Goal: Information Seeking & Learning: Learn about a topic

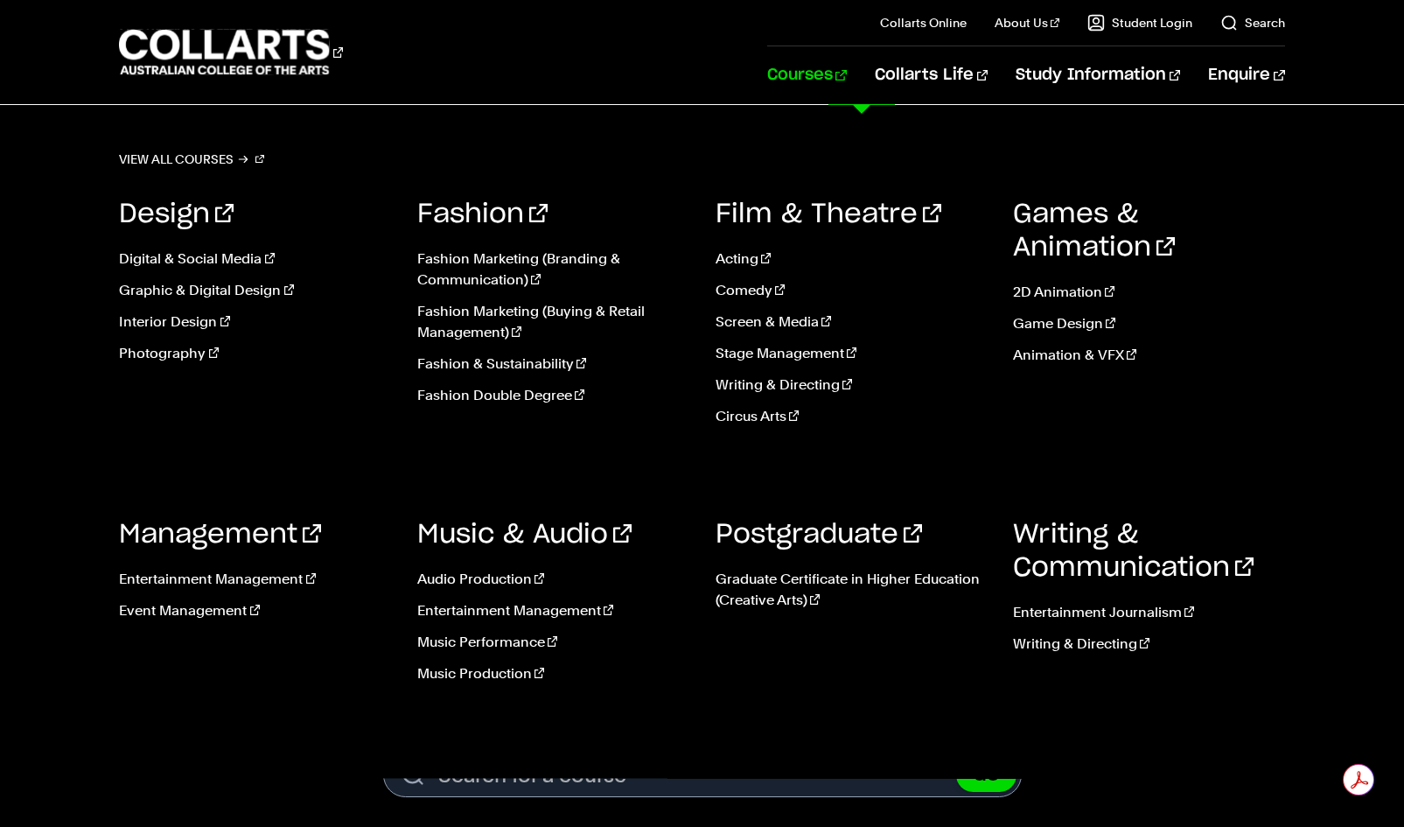
click at [846, 78] on link "Courses" at bounding box center [807, 75] width 80 height 58
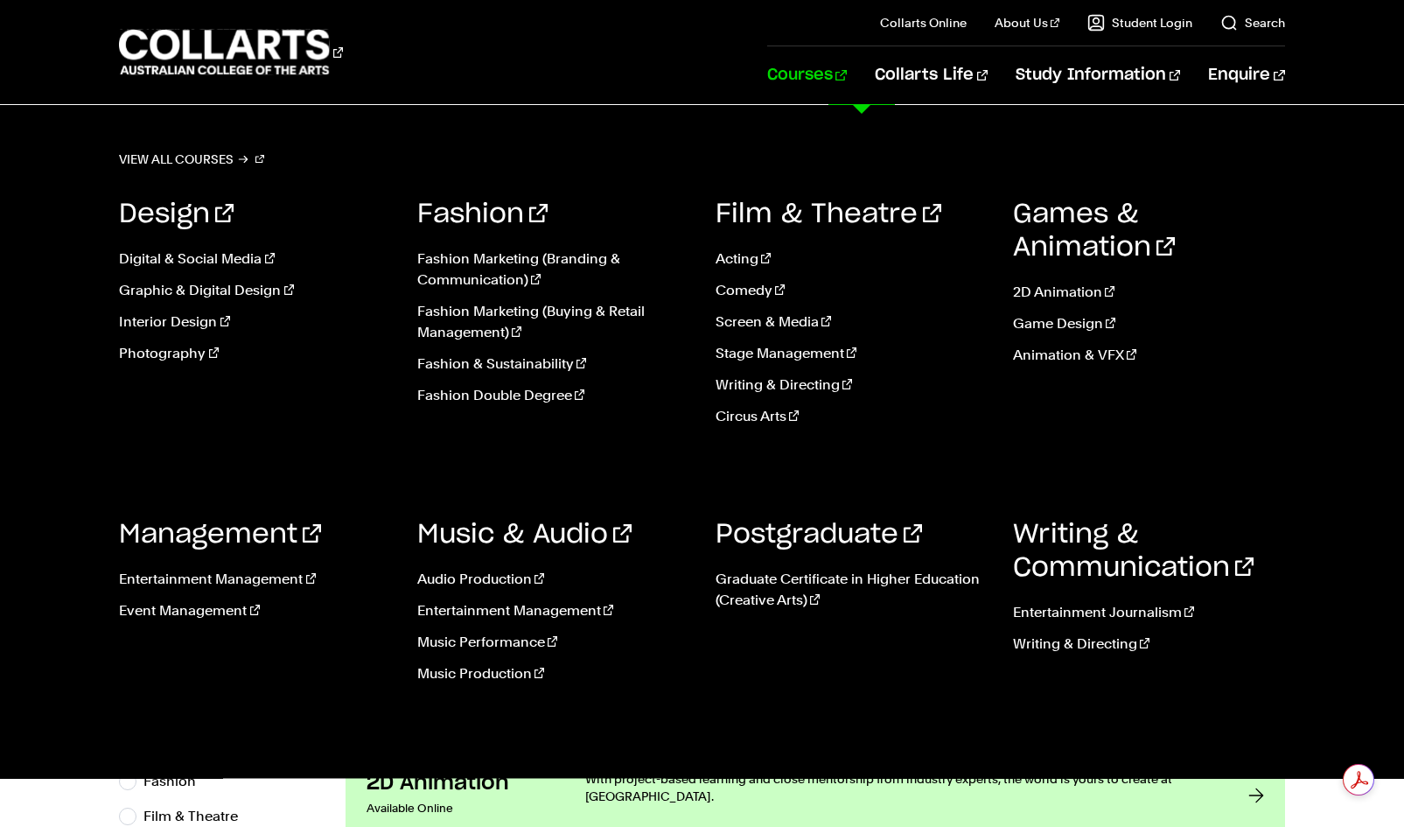
click at [847, 82] on link "Courses" at bounding box center [807, 75] width 80 height 58
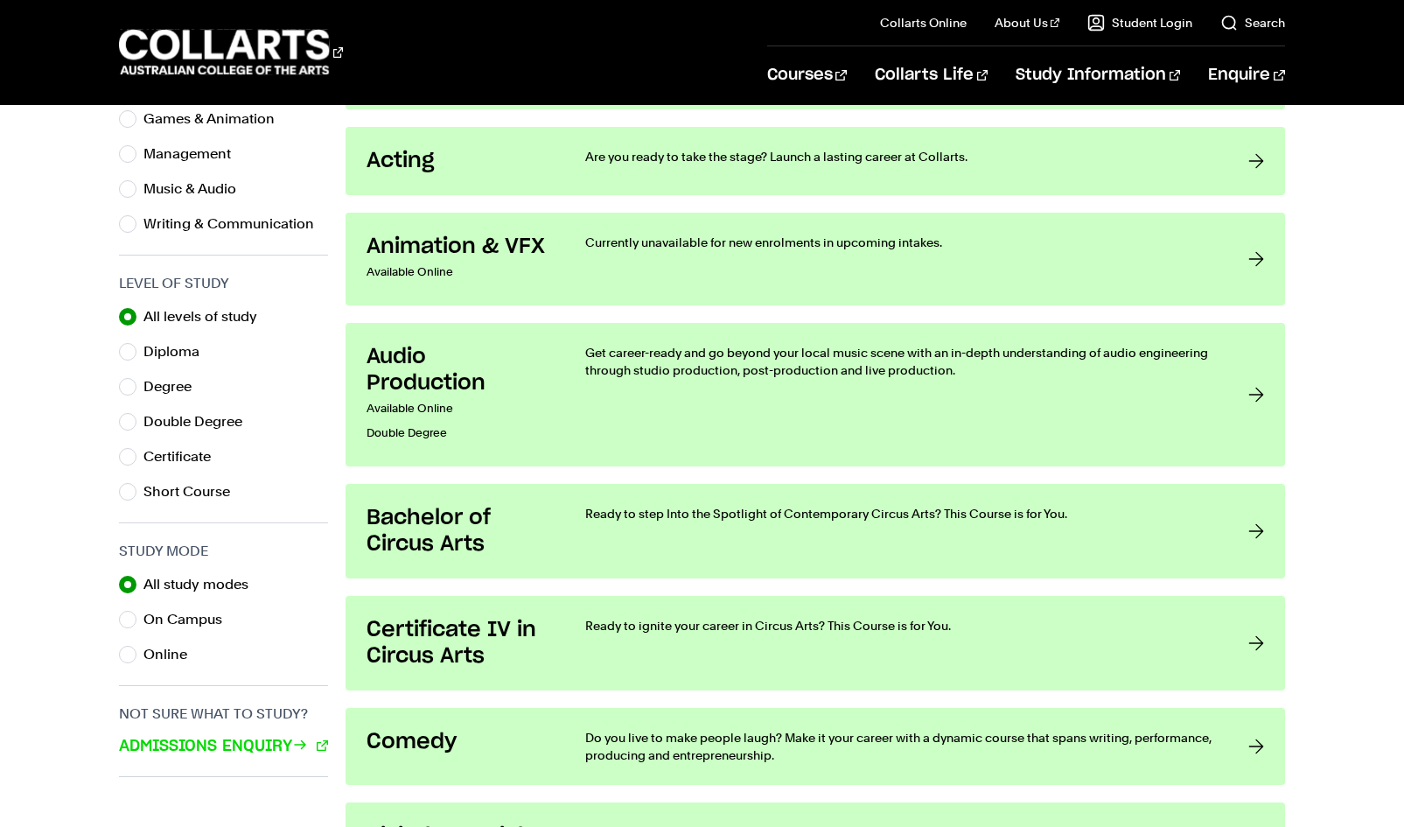
scroll to position [742, 0]
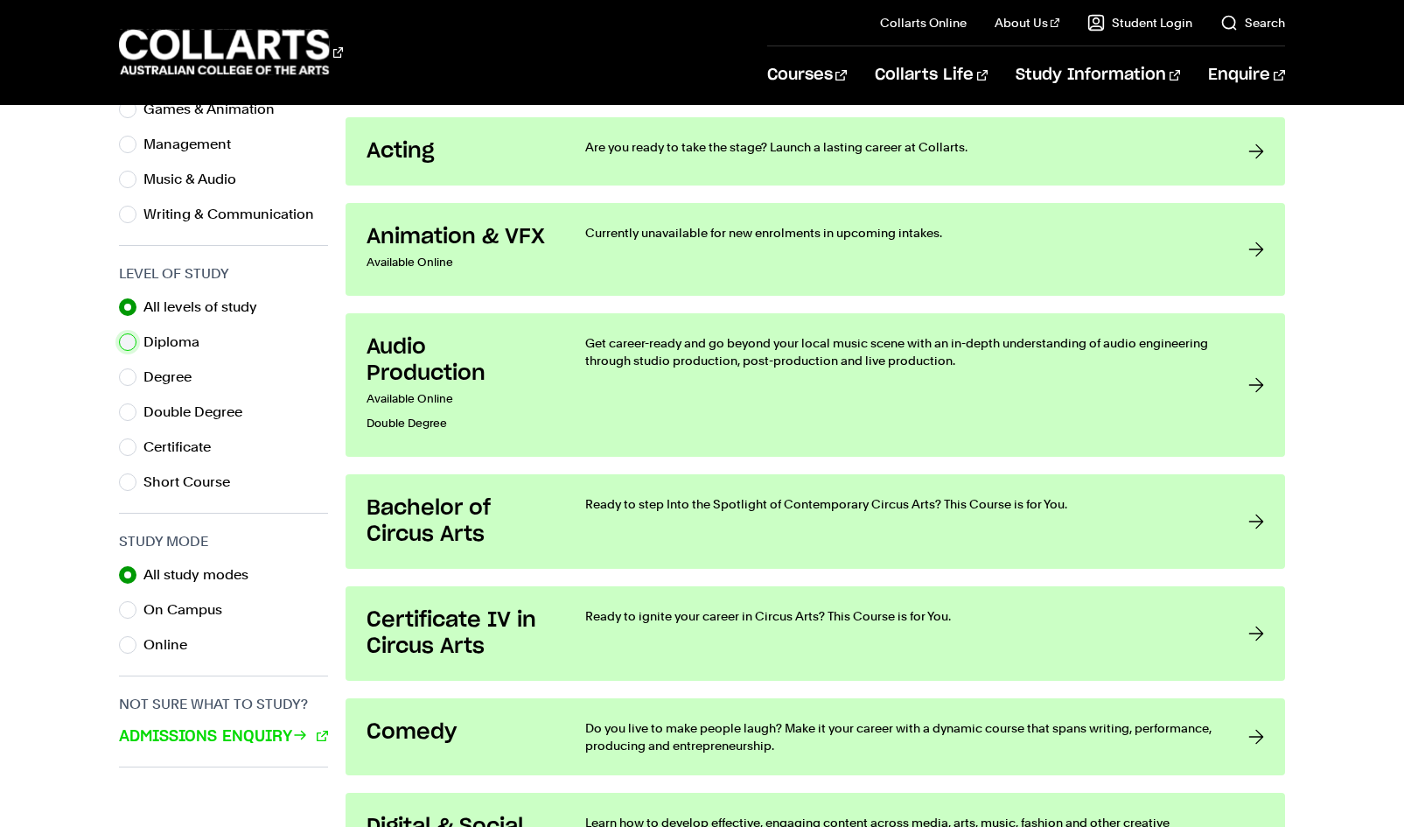
click at [127, 338] on input "Diploma" at bounding box center [127, 341] width 17 height 17
radio input "true"
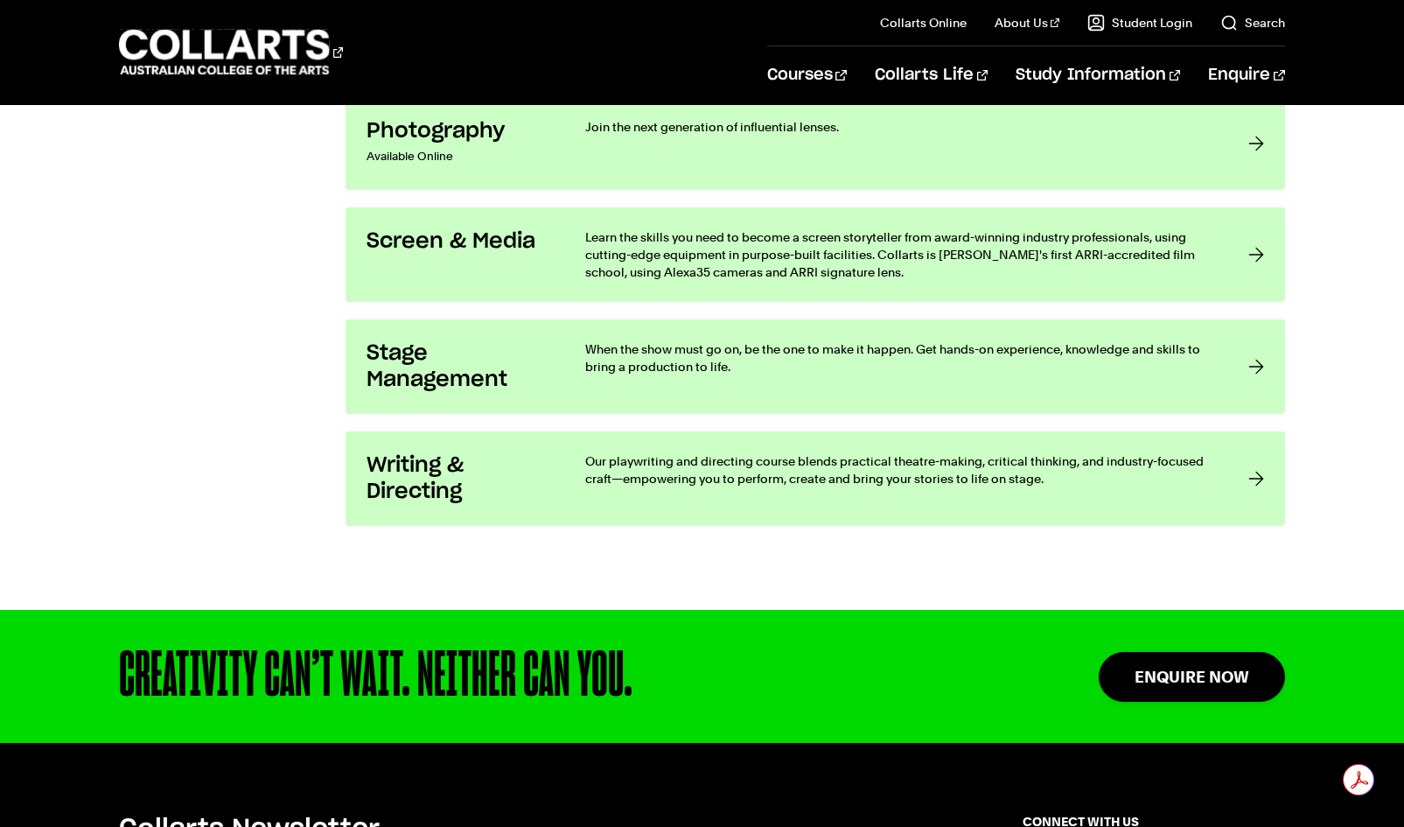
scroll to position [2885, 0]
